Goal: Information Seeking & Learning: Learn about a topic

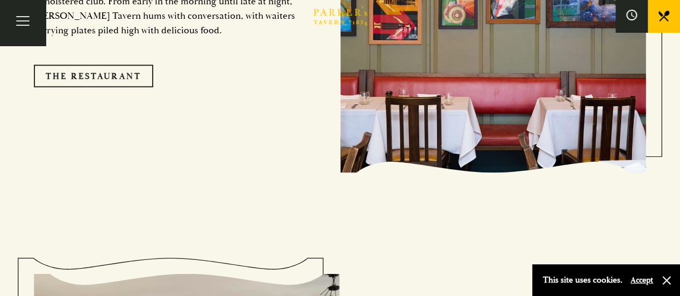
scroll to position [860, 0]
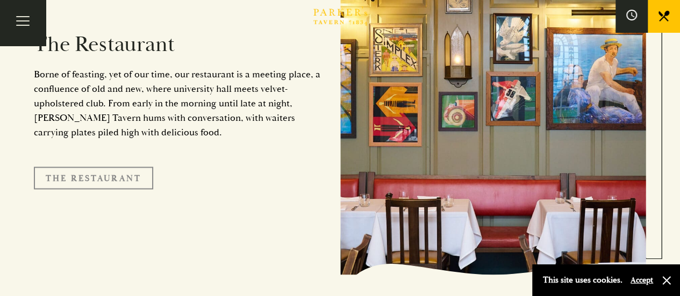
click at [91, 167] on link "The Restaurant" at bounding box center [93, 178] width 119 height 23
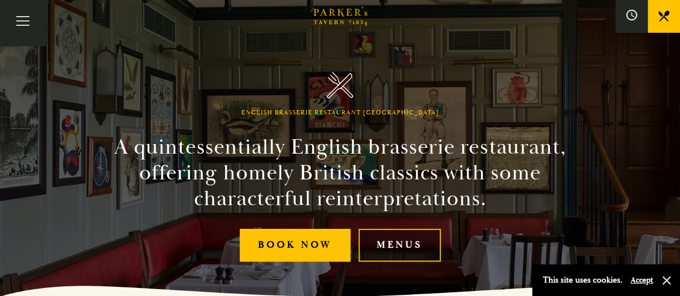
click at [417, 248] on link "Menus" at bounding box center [399, 245] width 82 height 33
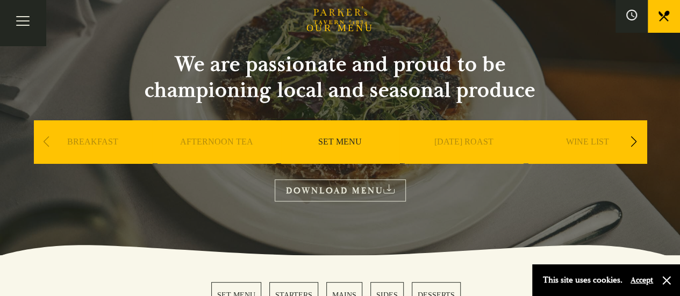
scroll to position [107, 0]
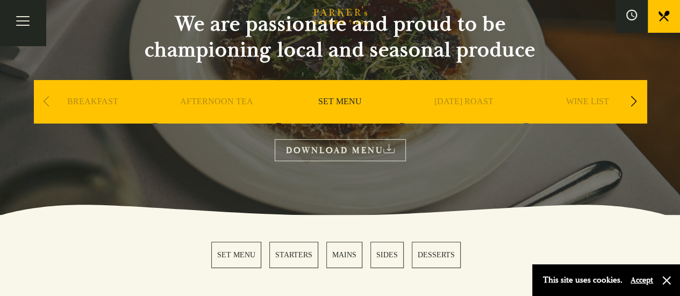
click at [347, 254] on link "MAINS" at bounding box center [344, 255] width 36 height 26
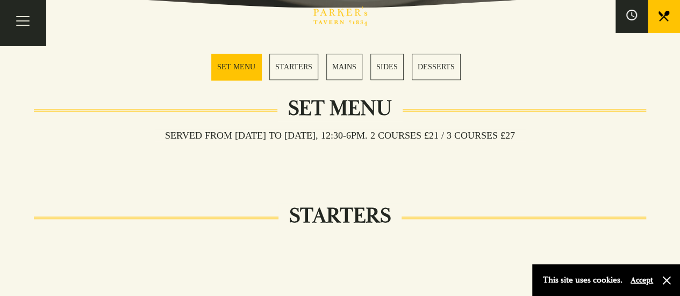
scroll to position [265, 0]
